Goal: Task Accomplishment & Management: Complete application form

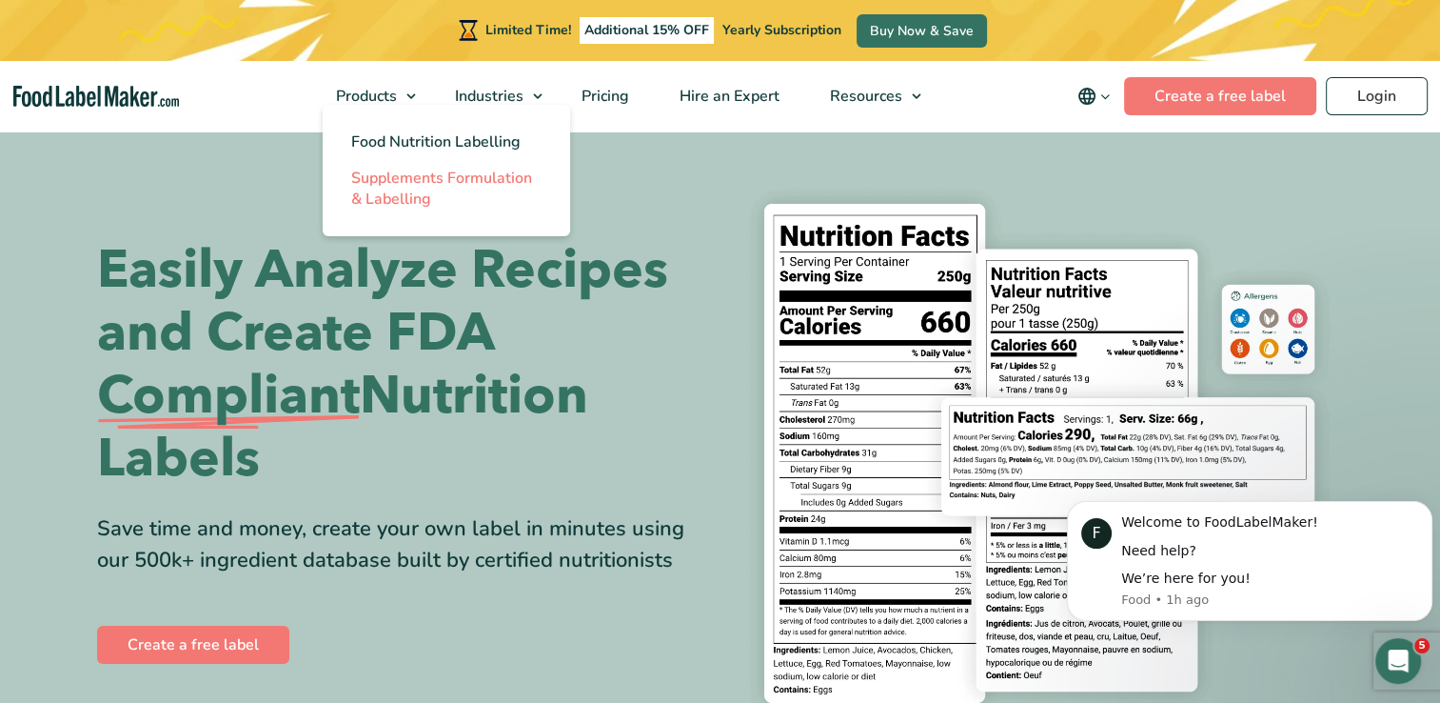
click at [380, 182] on span "Supplements Formulation & Labelling" at bounding box center [441, 189] width 181 height 42
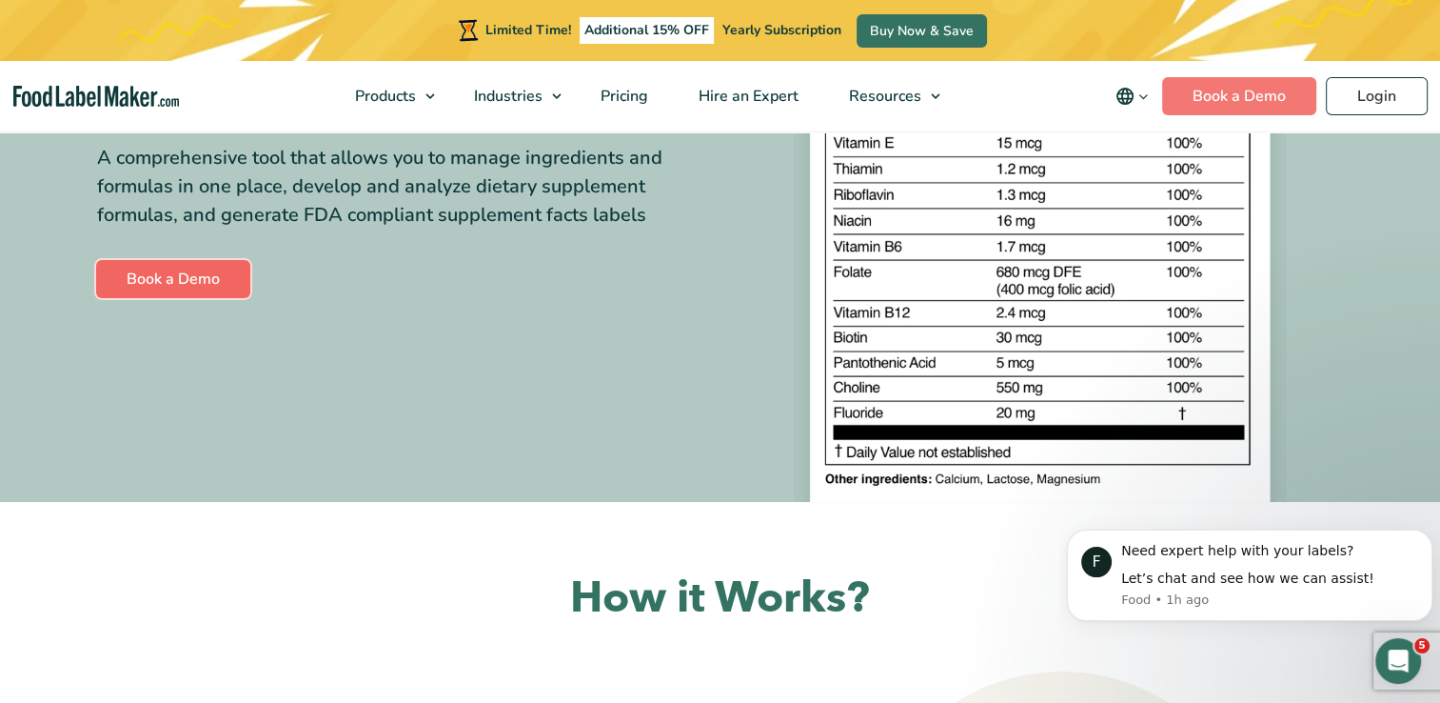
click at [168, 281] on link "Book a Demo" at bounding box center [173, 279] width 154 height 38
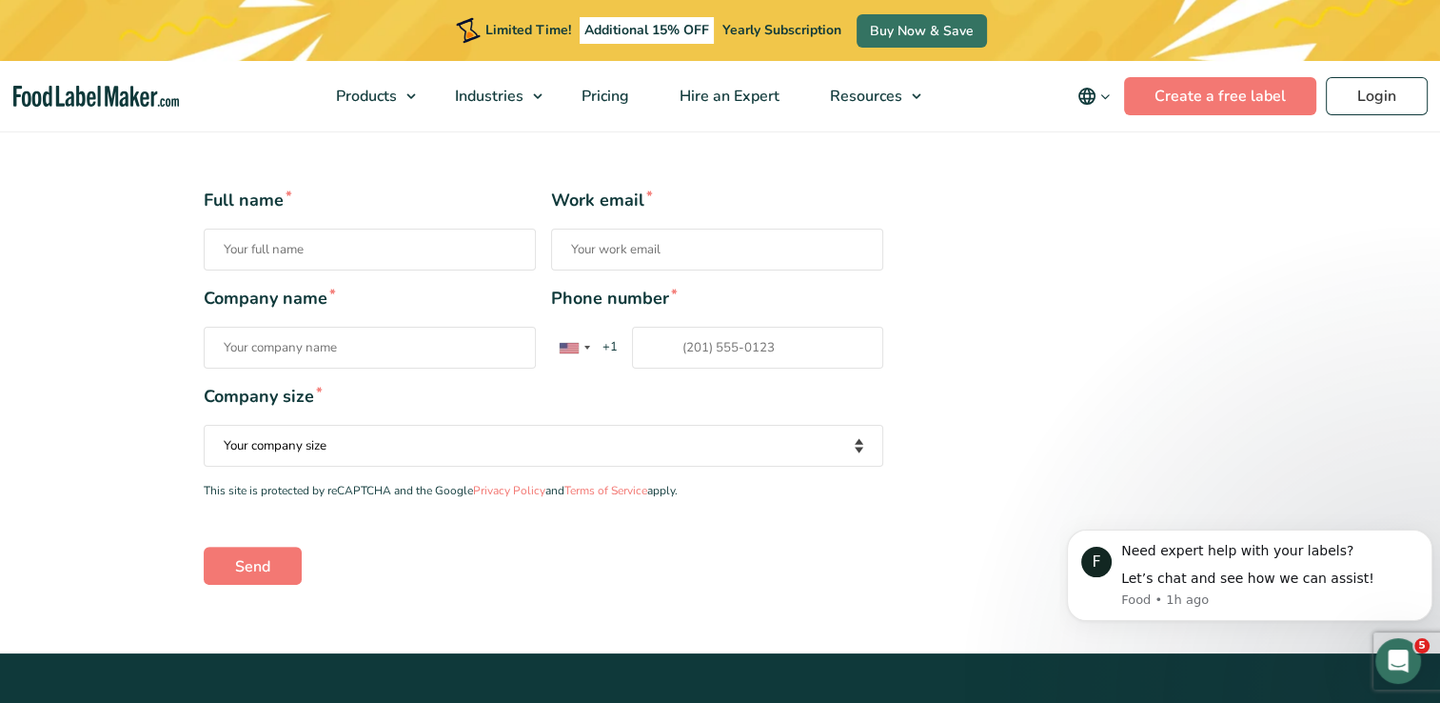
click at [297, 249] on input "Full name *" at bounding box center [370, 249] width 332 height 42
type input "Terisina Hintz"
type input "steepmeacup@gmail.com"
type input "17017518327"
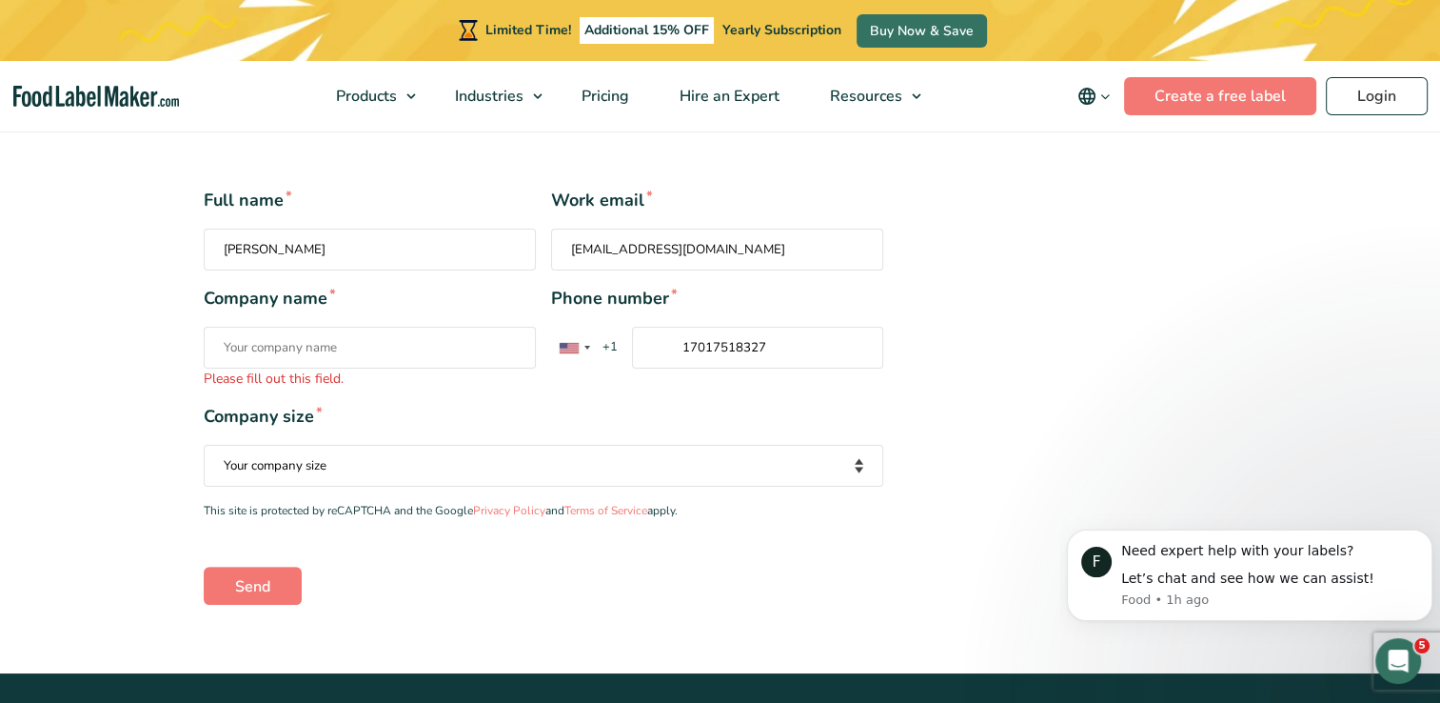
type input "Hintz"
type input "Steep Me A Cup of Tea"
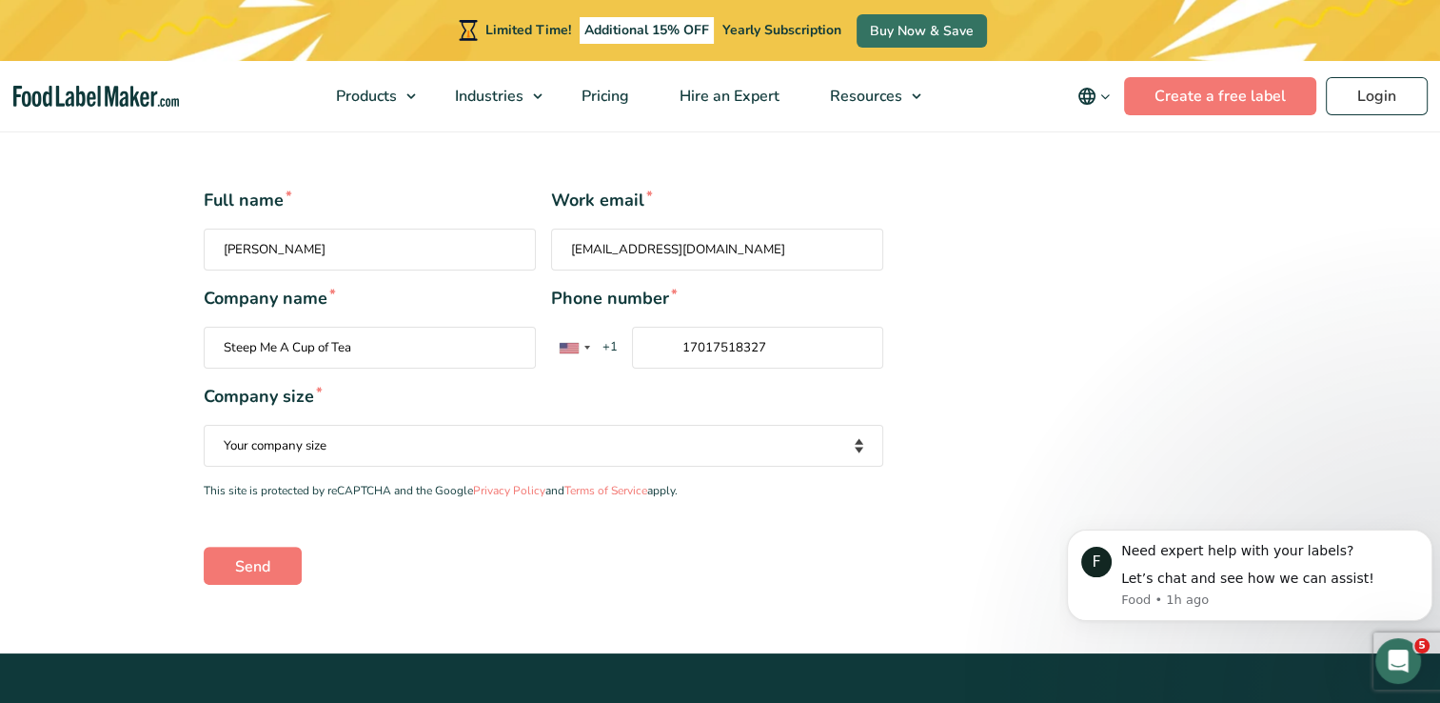
click at [642, 261] on input "steepmeacup@gmail.com" at bounding box center [717, 249] width 332 height 42
type input "steepmeacupoftea@hotmail.com"
type input "Steep Me Tea Apothecary"
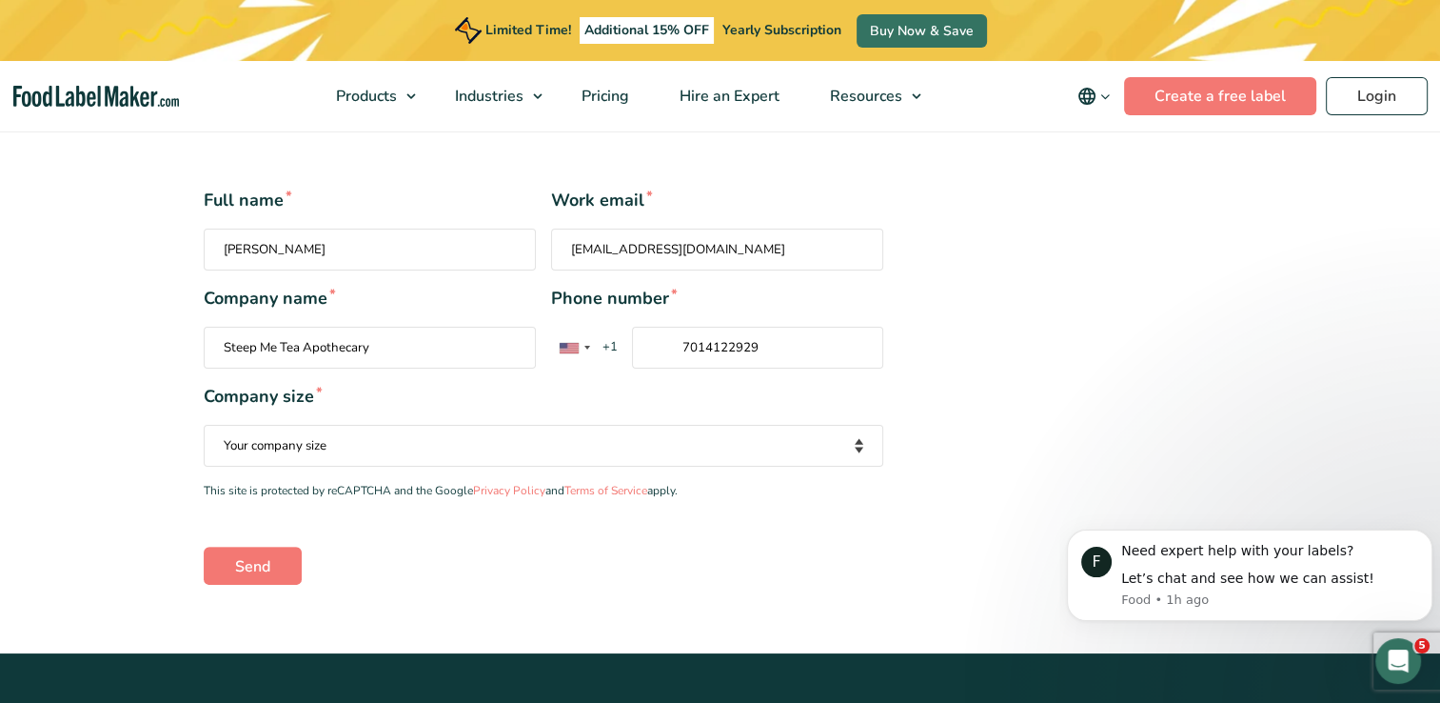
type input "7014122929"
click at [461, 440] on select "Your company size Fewer than 10 Employees 10 to 50 Employees 51 to 500 Employee…" at bounding box center [544, 446] width 680 height 42
select select "Fewer than 10 Employees"
click at [204, 425] on select "Your company size Fewer than 10 Employees 10 to 50 Employees 51 to 500 Employee…" at bounding box center [544, 446] width 680 height 42
click at [255, 569] on input "Send" at bounding box center [253, 565] width 98 height 38
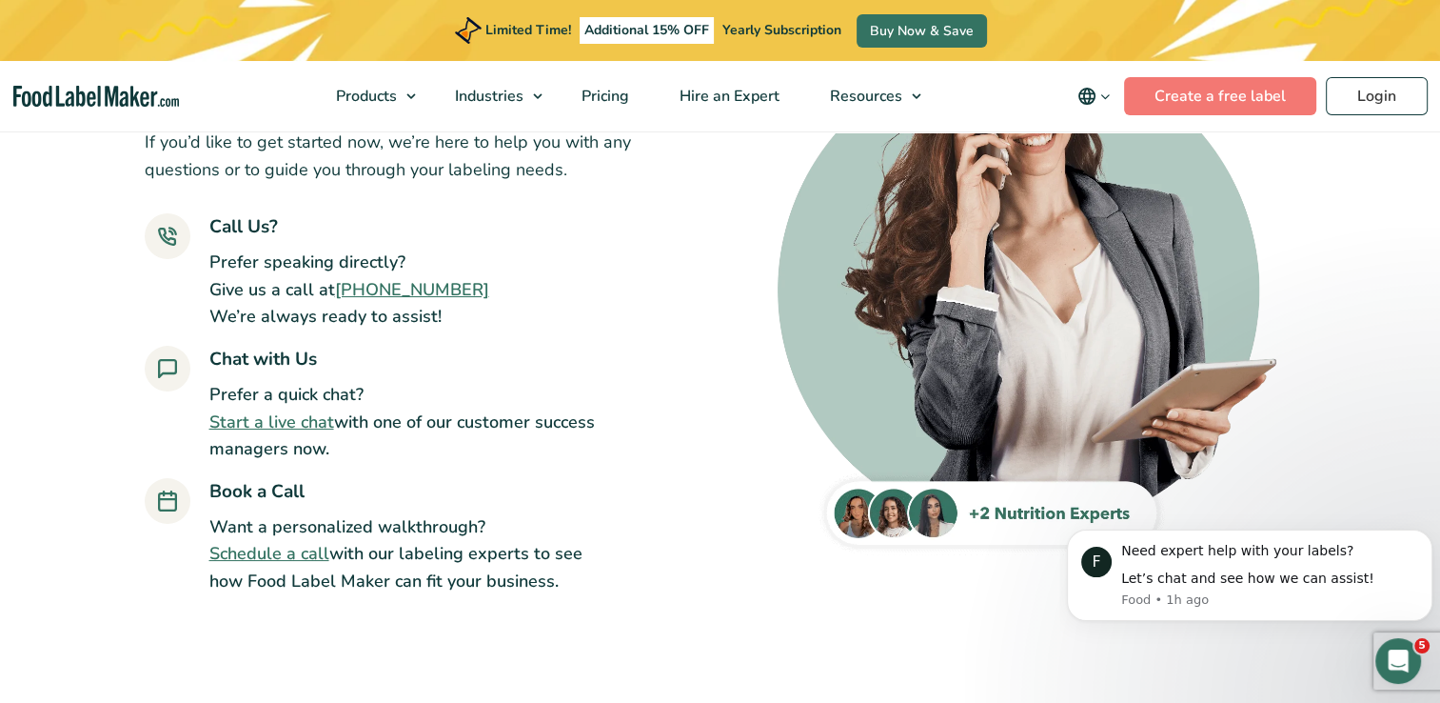
scroll to position [269, 0]
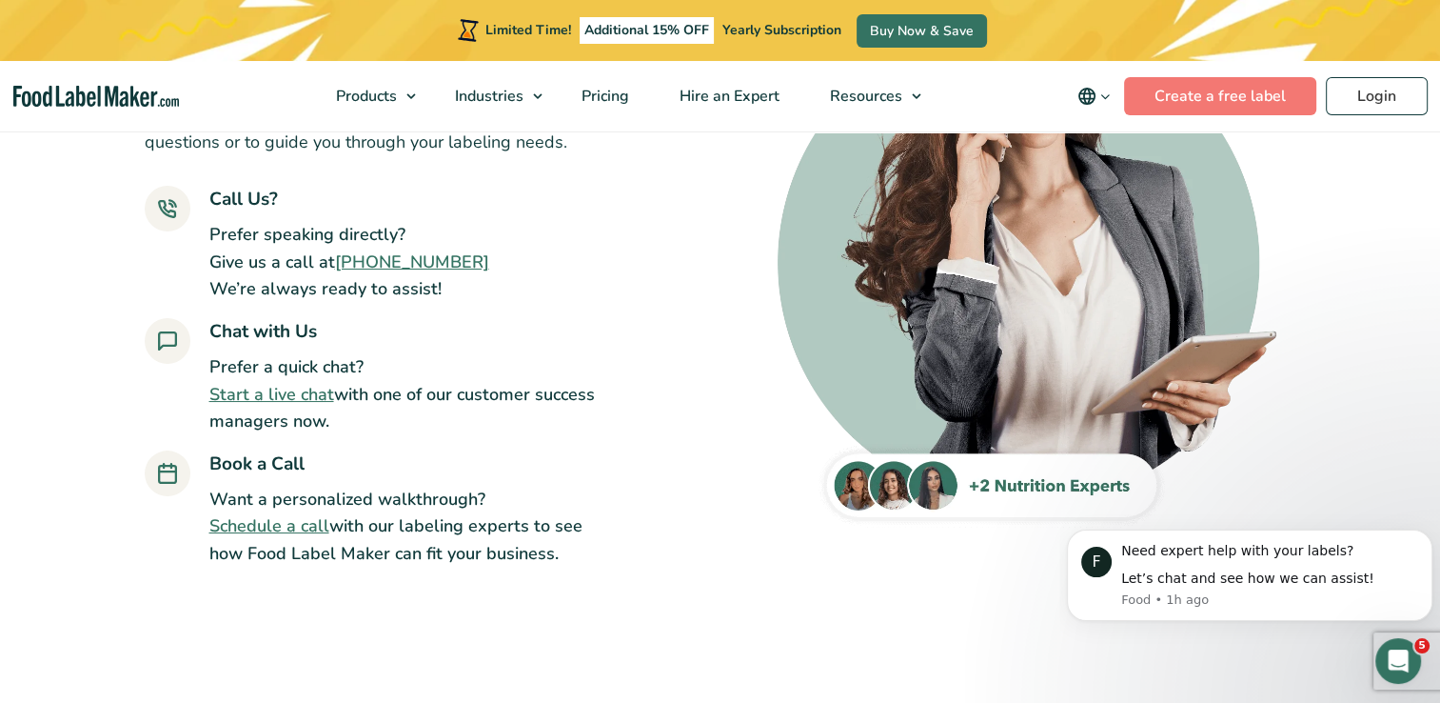
click at [286, 526] on link "Schedule a call" at bounding box center [269, 525] width 120 height 23
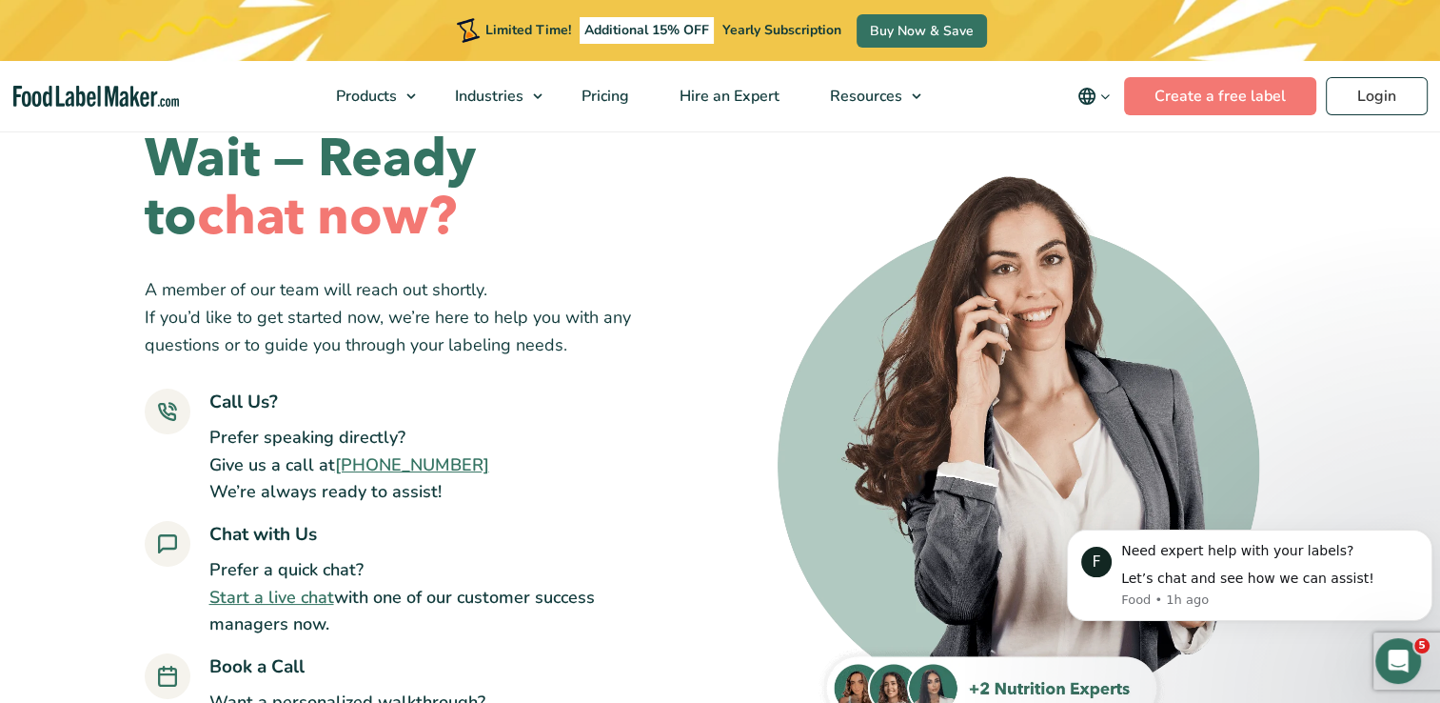
scroll to position [65, 0]
